Goal: Transaction & Acquisition: Purchase product/service

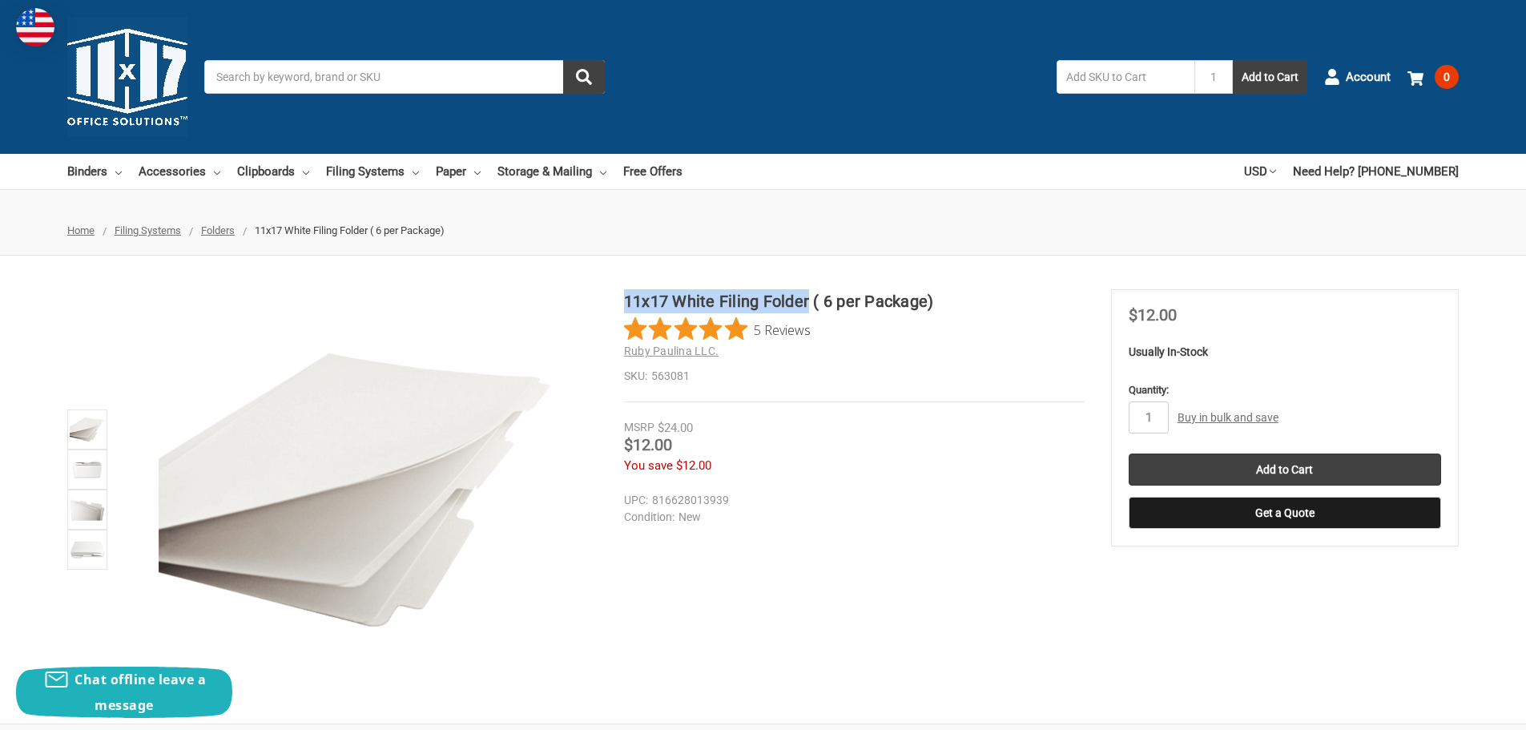
drag, startPoint x: 808, startPoint y: 304, endPoint x: 626, endPoint y: 298, distance: 182.7
click at [626, 298] on h1 "11x17 White Filing Folder ( 6 per Package)" at bounding box center [854, 301] width 461 height 24
copy h1 "11x17 White Filing Folder"
